Goal: Information Seeking & Learning: Learn about a topic

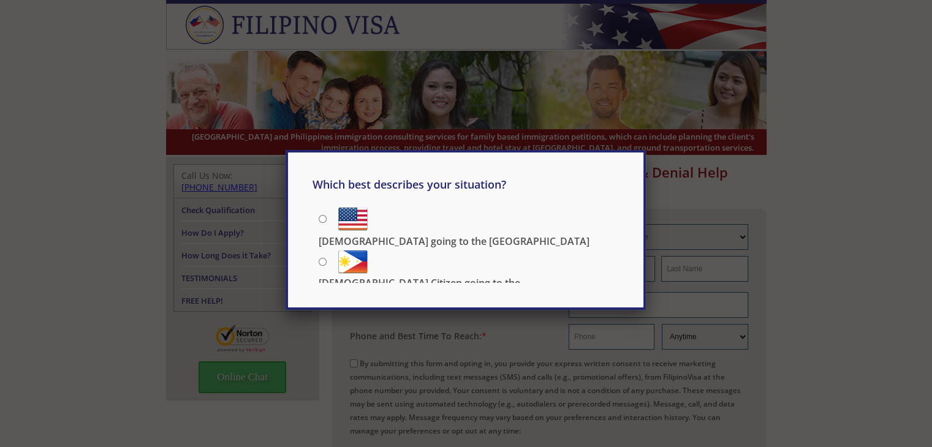
click at [325, 217] on input "[DEMOGRAPHIC_DATA] going to the [GEOGRAPHIC_DATA]" at bounding box center [323, 219] width 8 height 8
radio input "true"
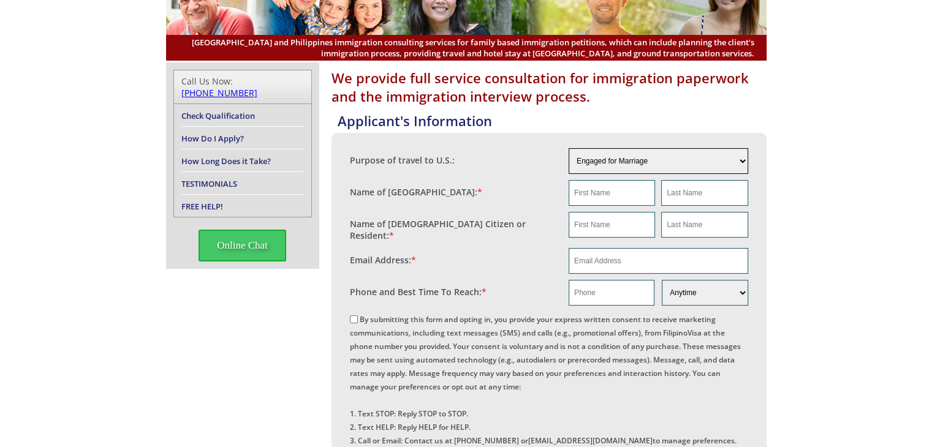
scroll to position [123, 0]
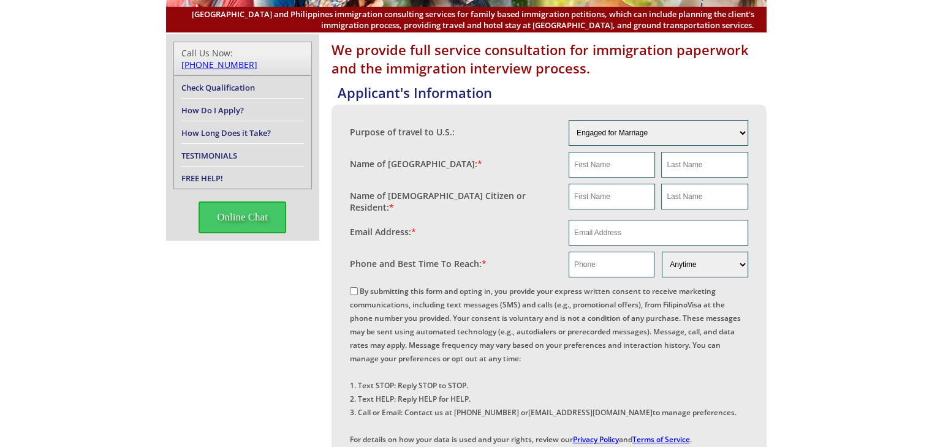
click at [233, 150] on link "TESTIMONIALS" at bounding box center [209, 155] width 56 height 11
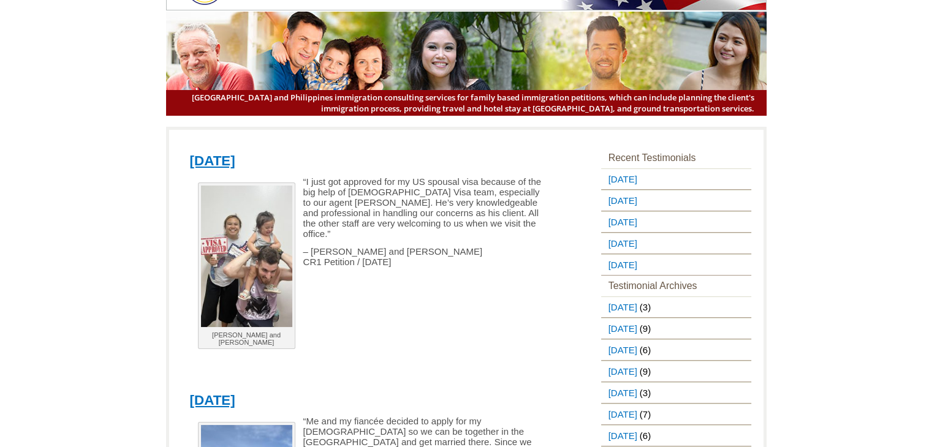
scroll to position [61, 0]
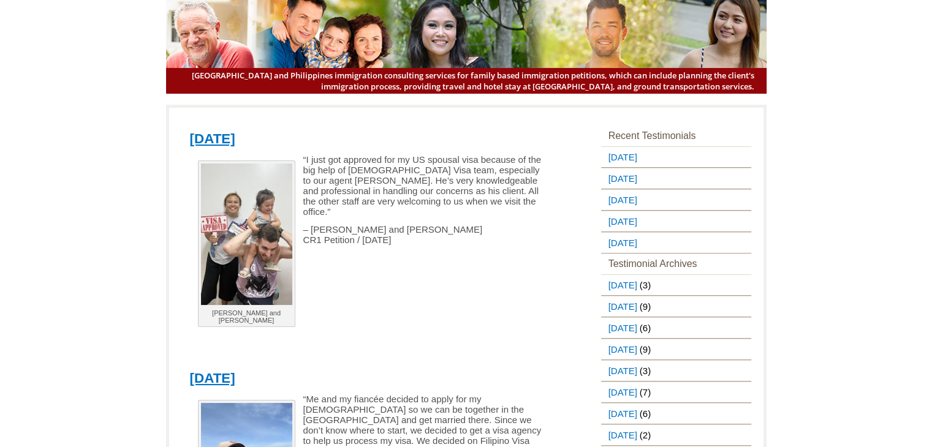
click at [274, 219] on img at bounding box center [246, 235] width 91 height 142
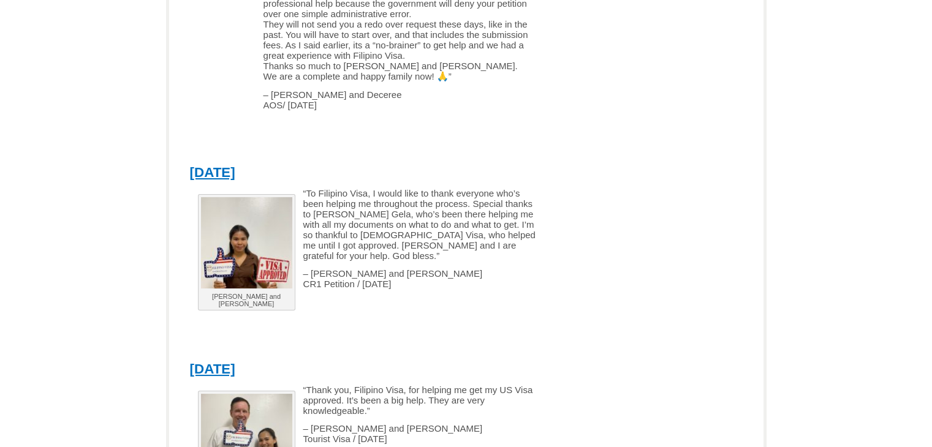
scroll to position [2474, 0]
